Goal: Information Seeking & Learning: Learn about a topic

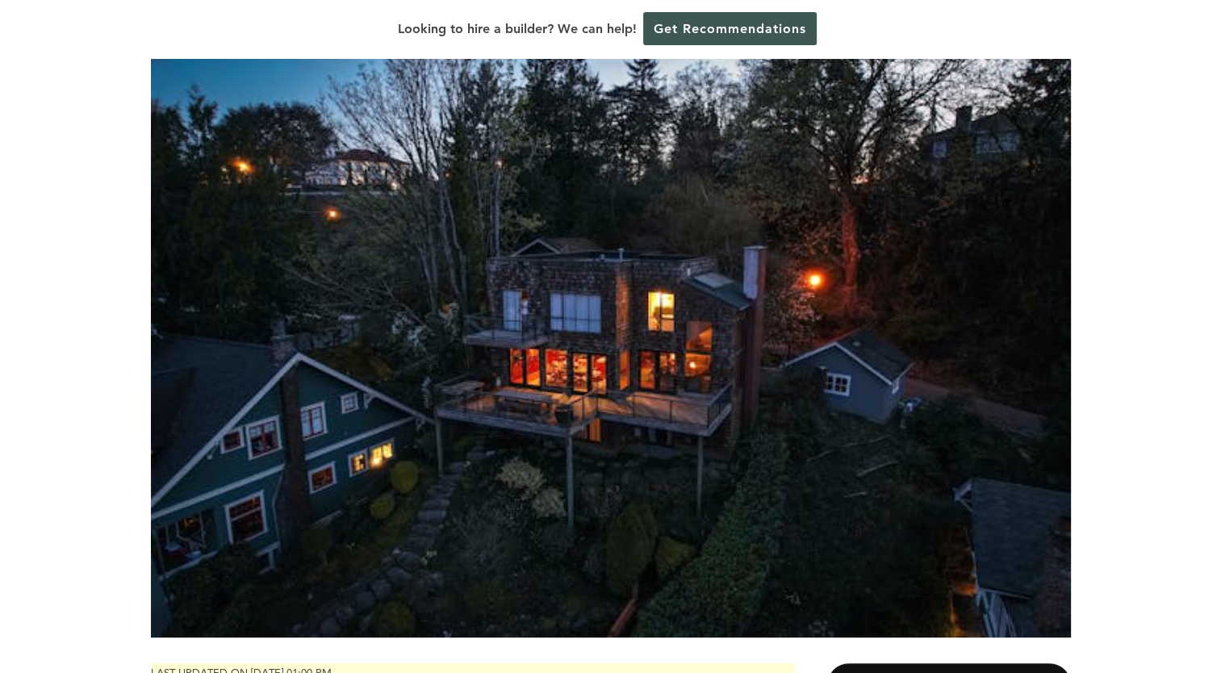
scroll to position [207, 0]
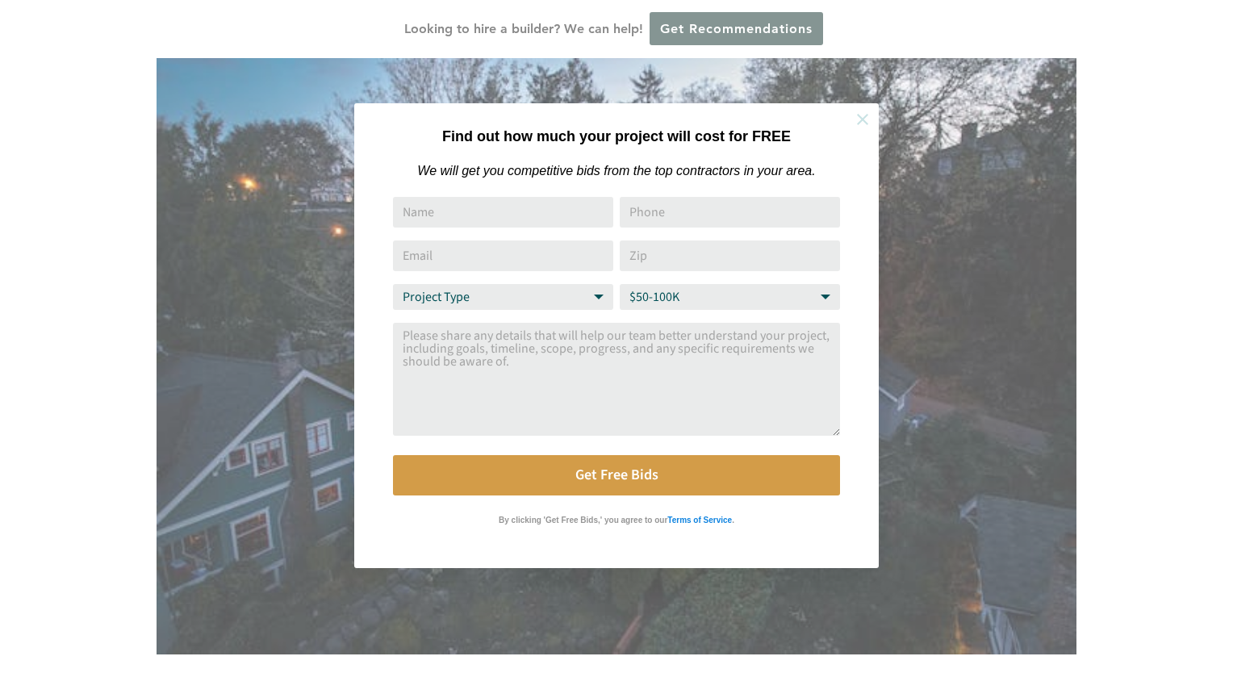
click at [860, 115] on icon at bounding box center [863, 120] width 18 height 18
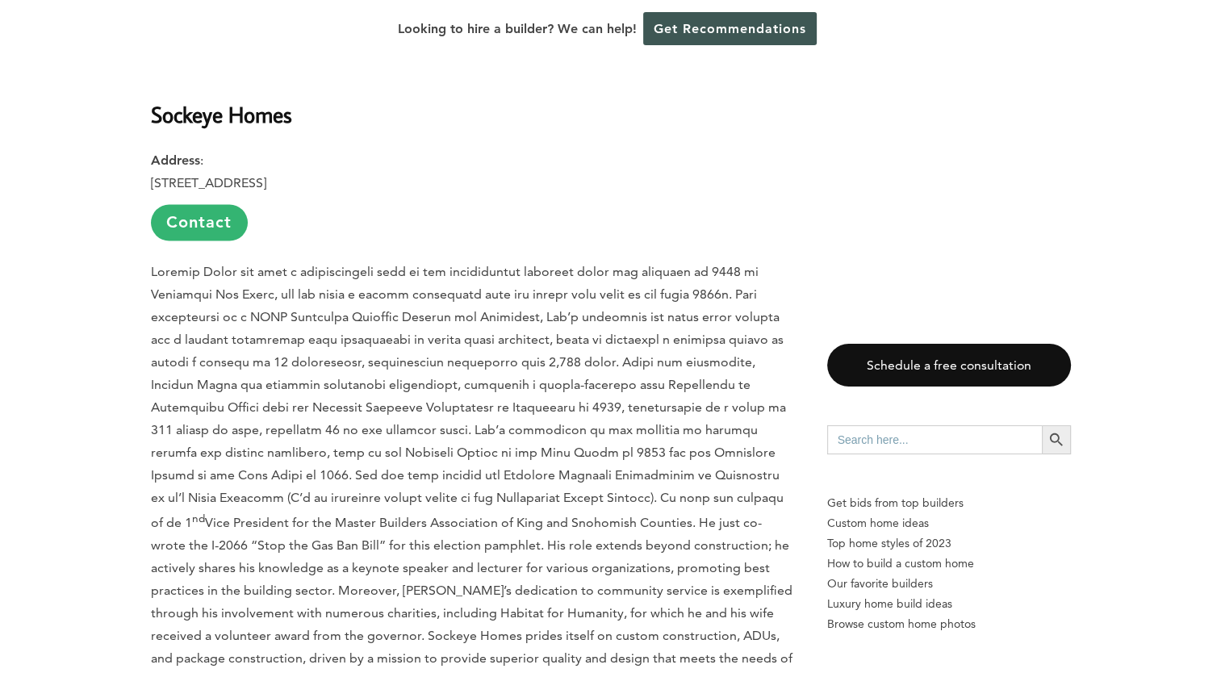
scroll to position [2801, 0]
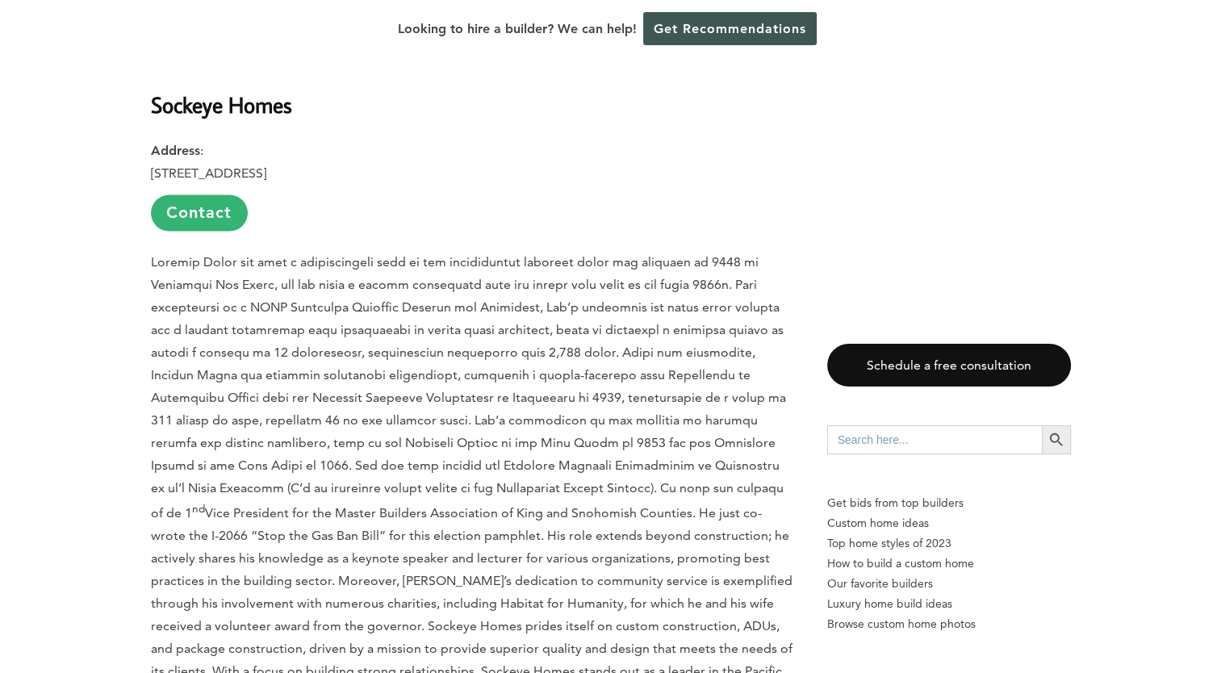
click at [657, 439] on p "nd Vice President for the Master Builders Association of King and Snohomish Cou…" at bounding box center [473, 533] width 644 height 567
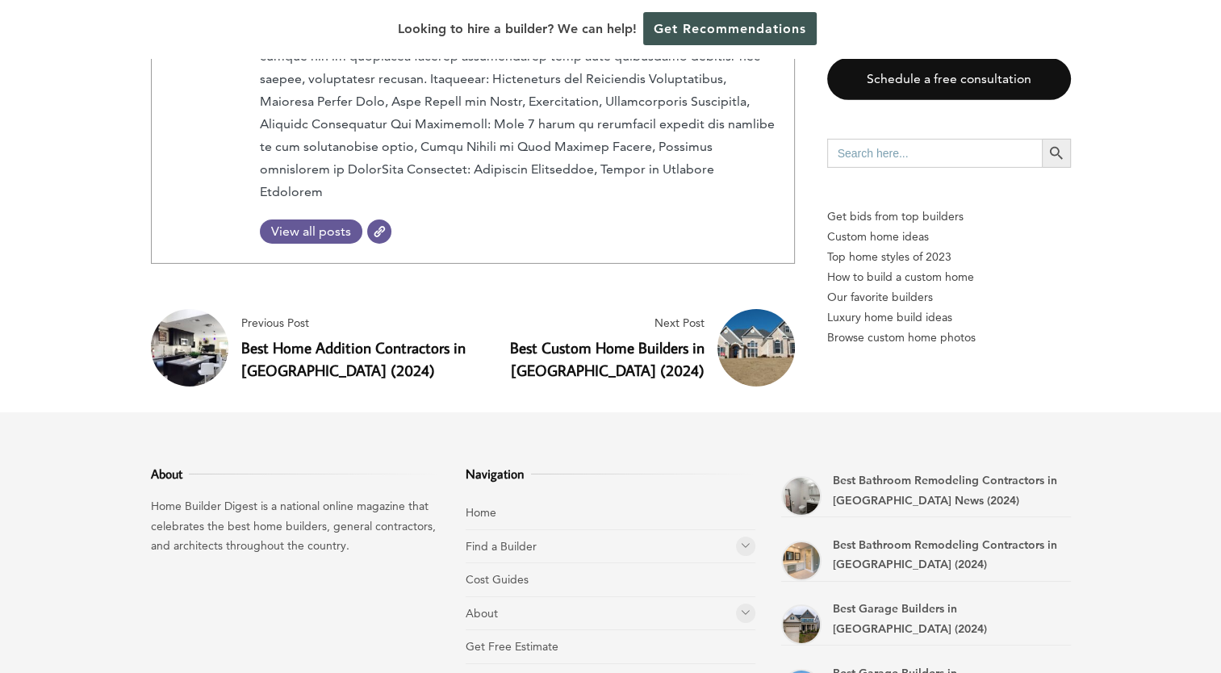
scroll to position [5238, 0]
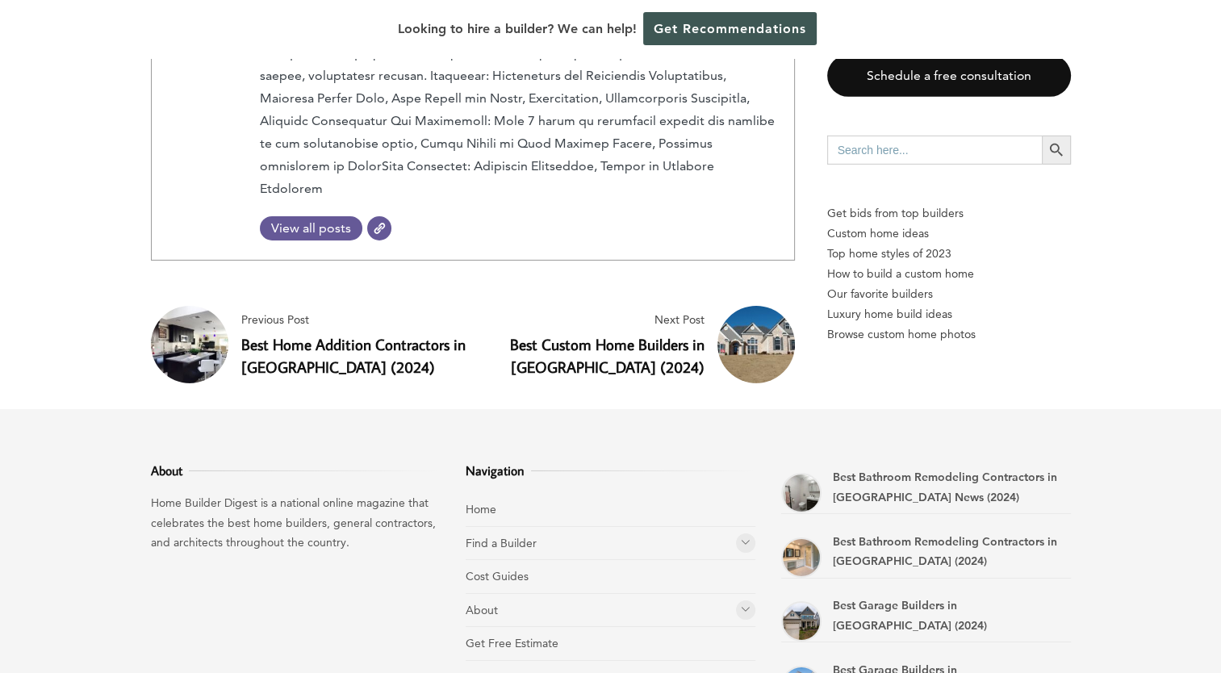
click at [744, 537] on icon at bounding box center [746, 543] width 10 height 12
click at [664, 560] on li "Home Builders" at bounding box center [623, 577] width 264 height 34
click at [541, 569] on link "Home Builders" at bounding box center [528, 576] width 75 height 15
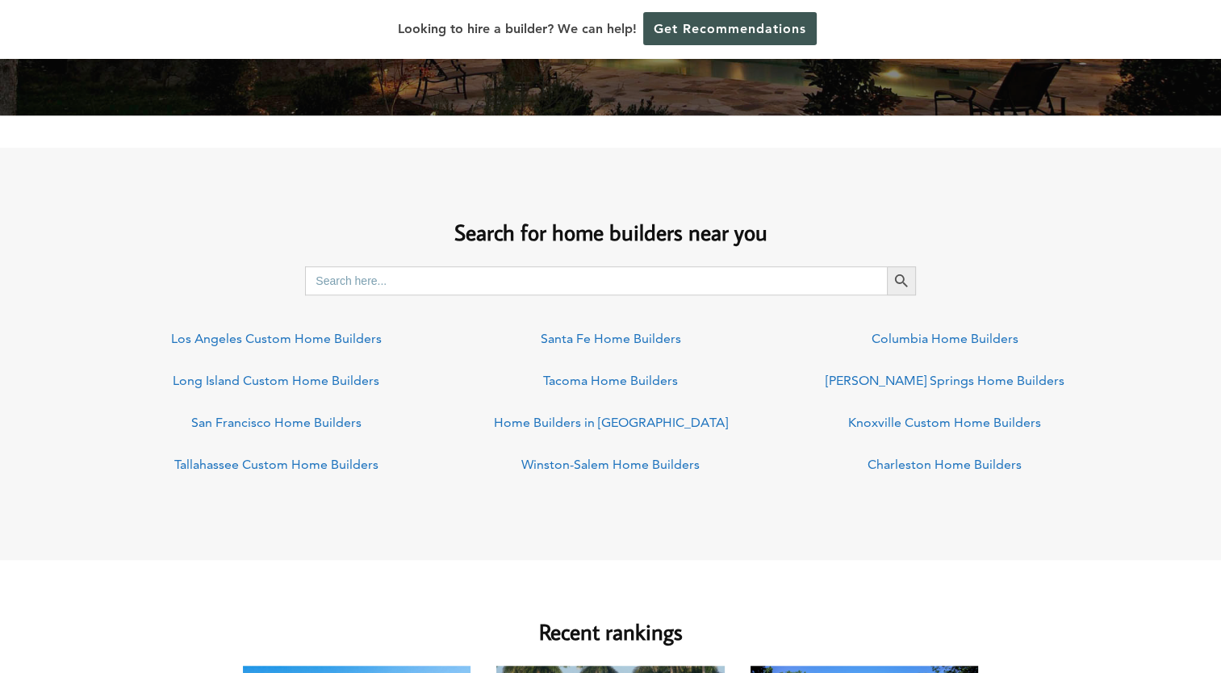
scroll to position [1130, 0]
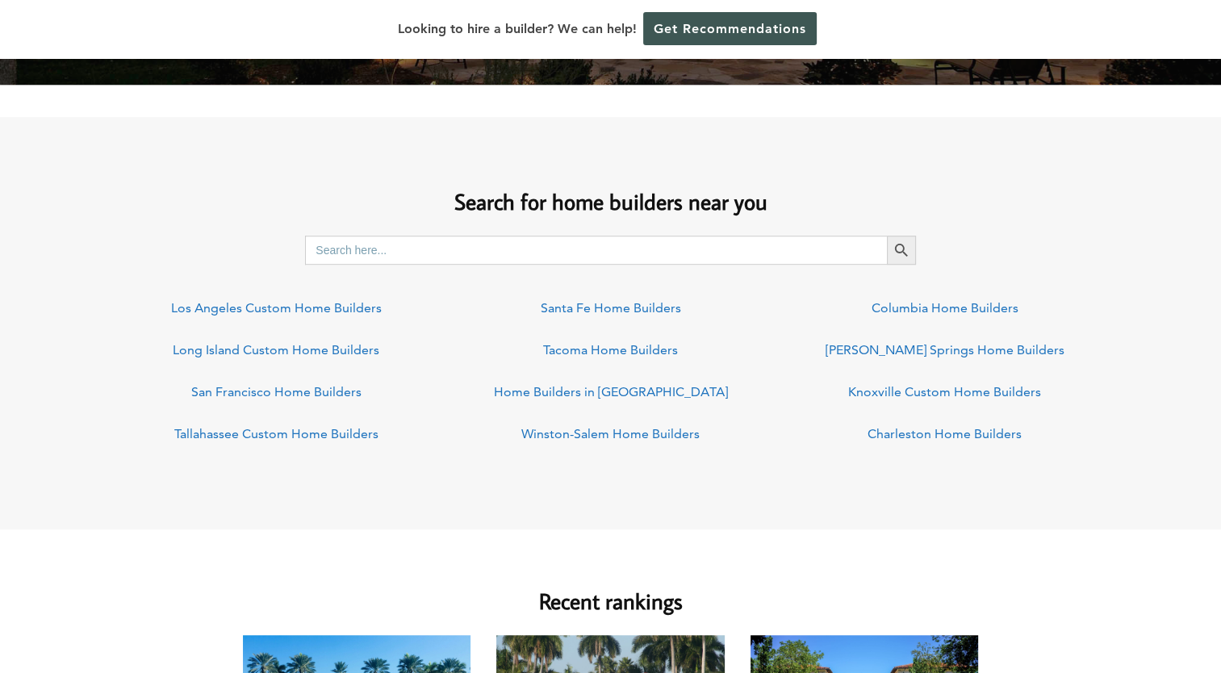
click at [362, 251] on input "Search for:" at bounding box center [596, 250] width 582 height 29
type input "Builders in hawaii"
click at [887, 236] on button "Search Button" at bounding box center [901, 250] width 29 height 29
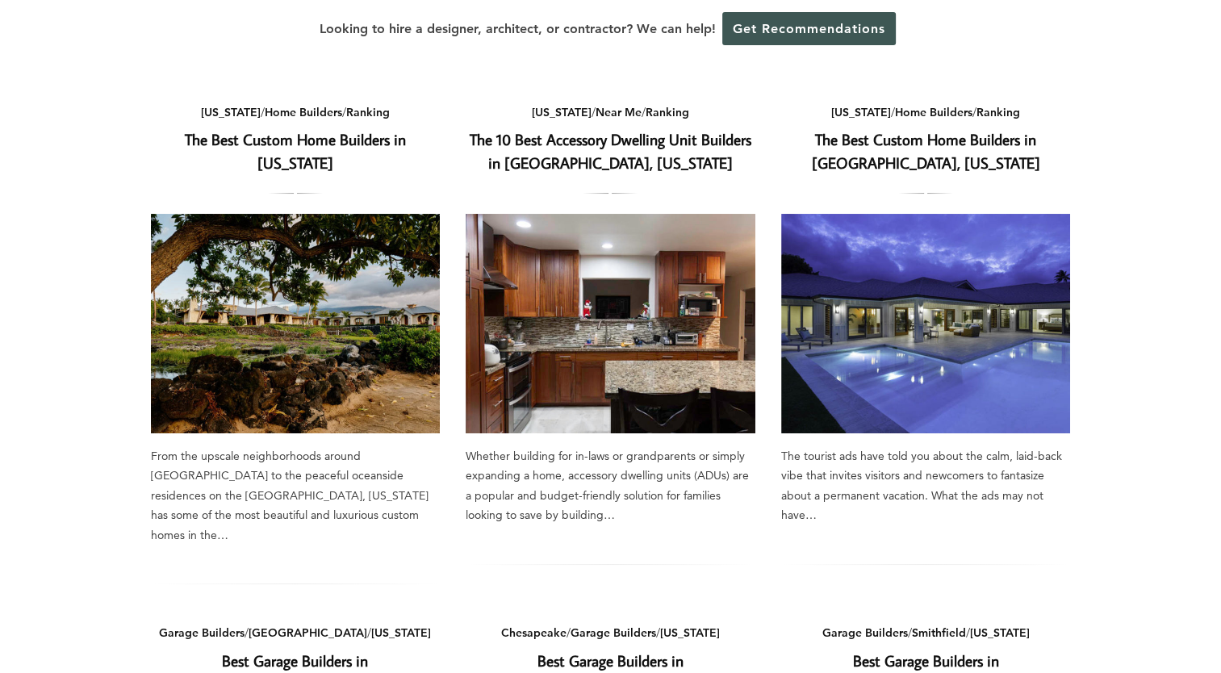
scroll to position [129, 0]
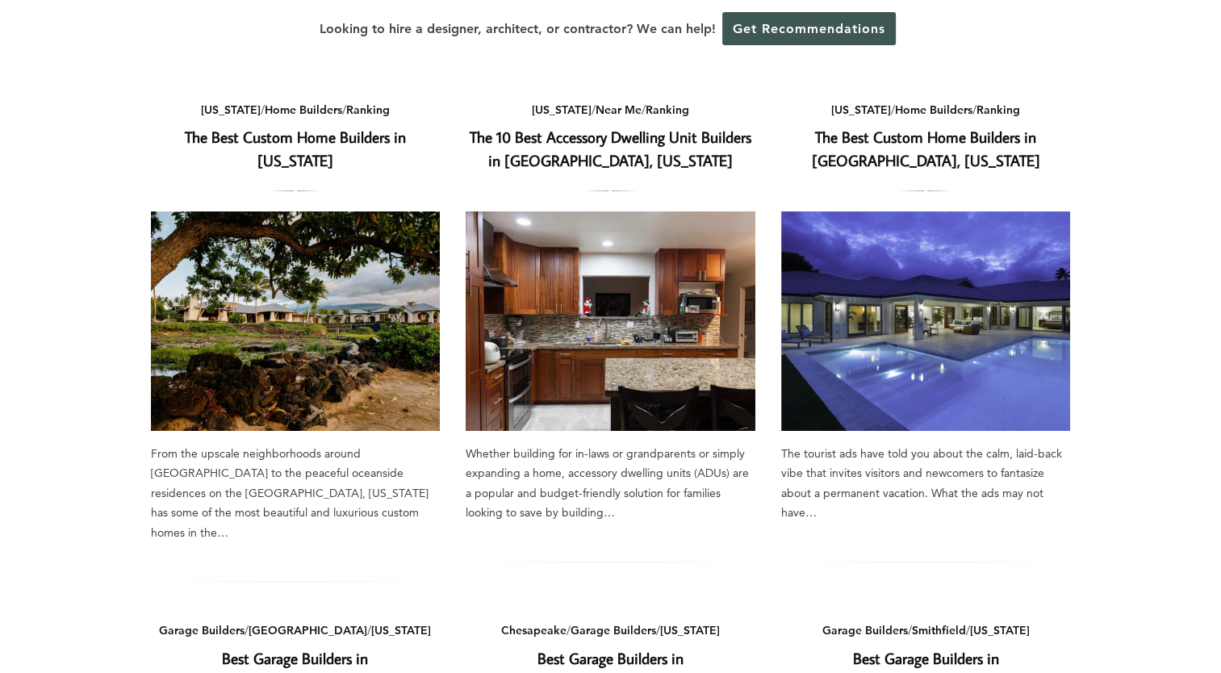
click at [315, 267] on img at bounding box center [296, 320] width 290 height 219
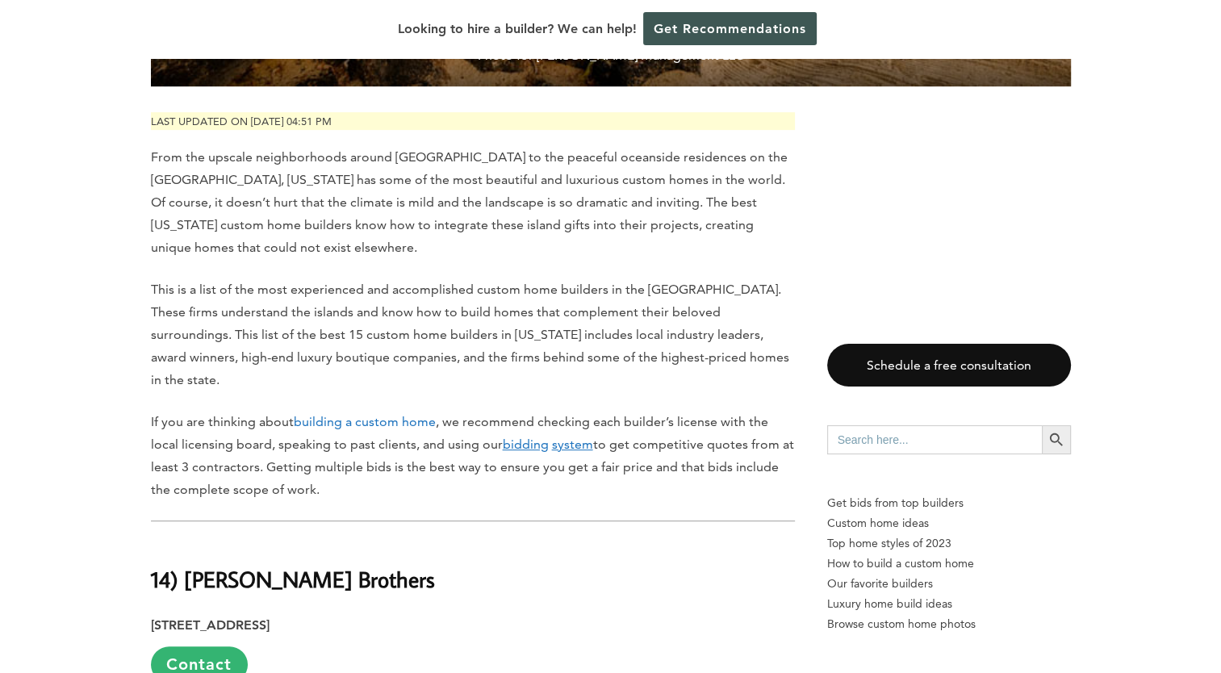
scroll to position [742, 0]
